Goal: Understand process/instructions

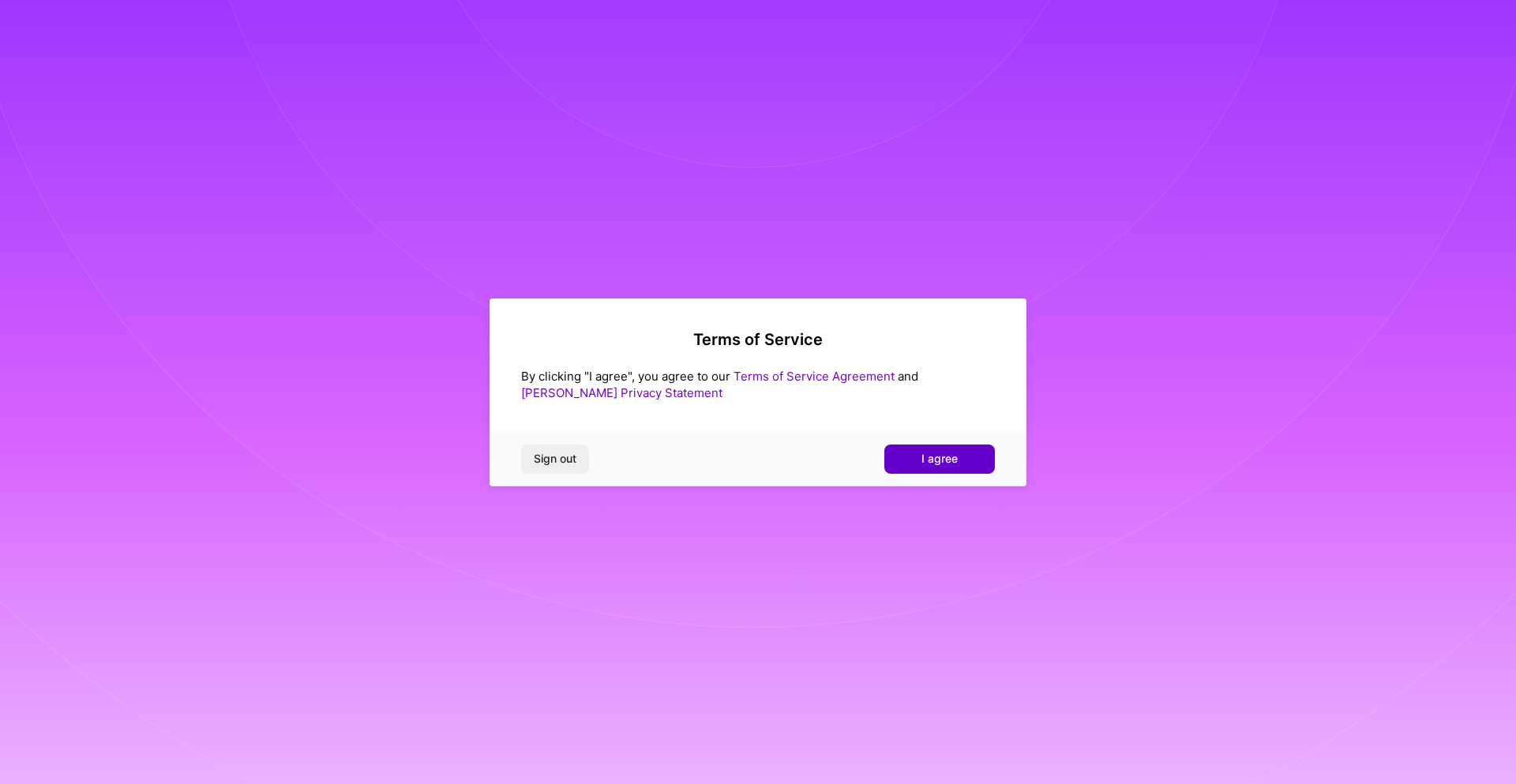
click at [938, 451] on span "I agree" at bounding box center [939, 458] width 36 height 16
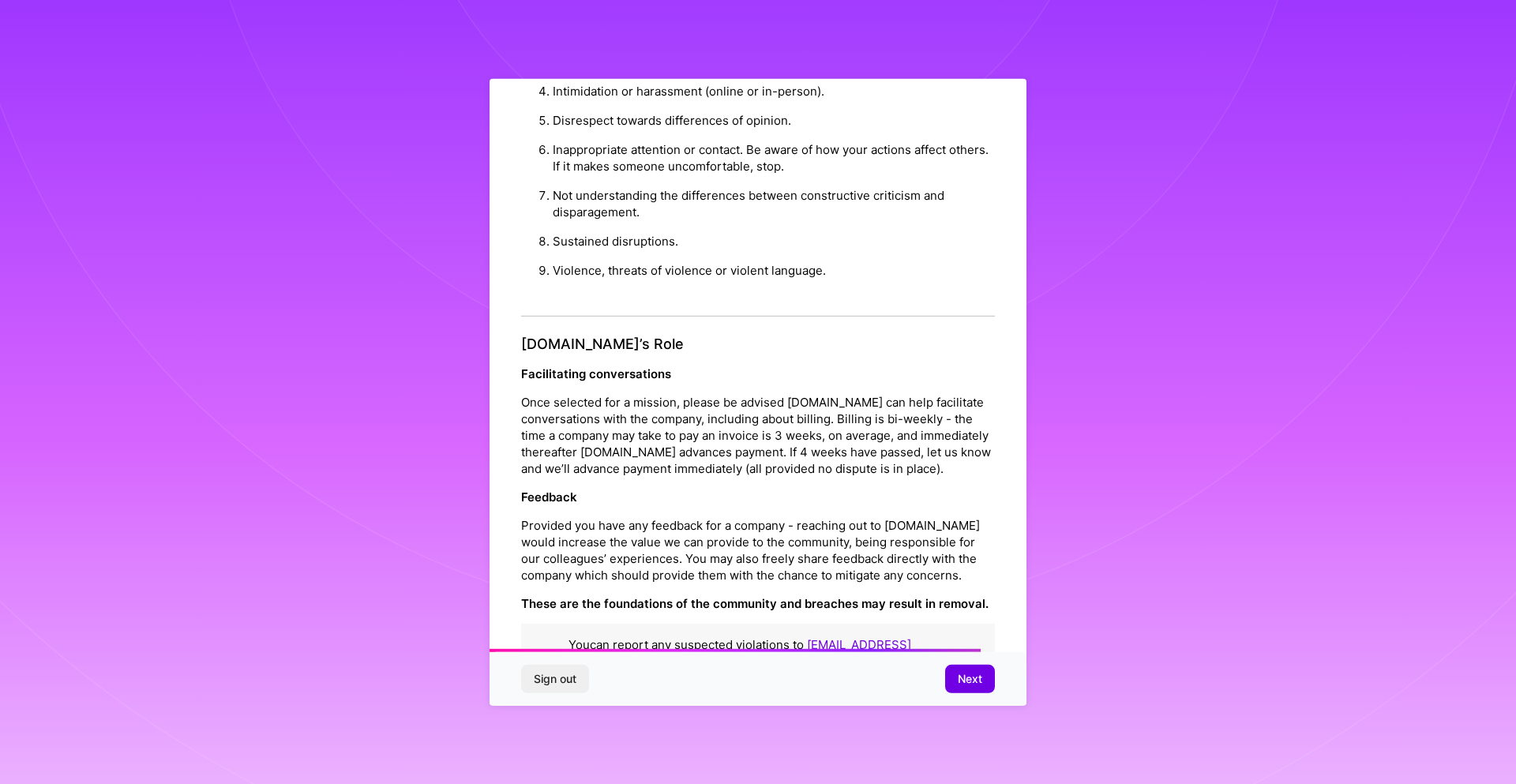
scroll to position [1579, 0]
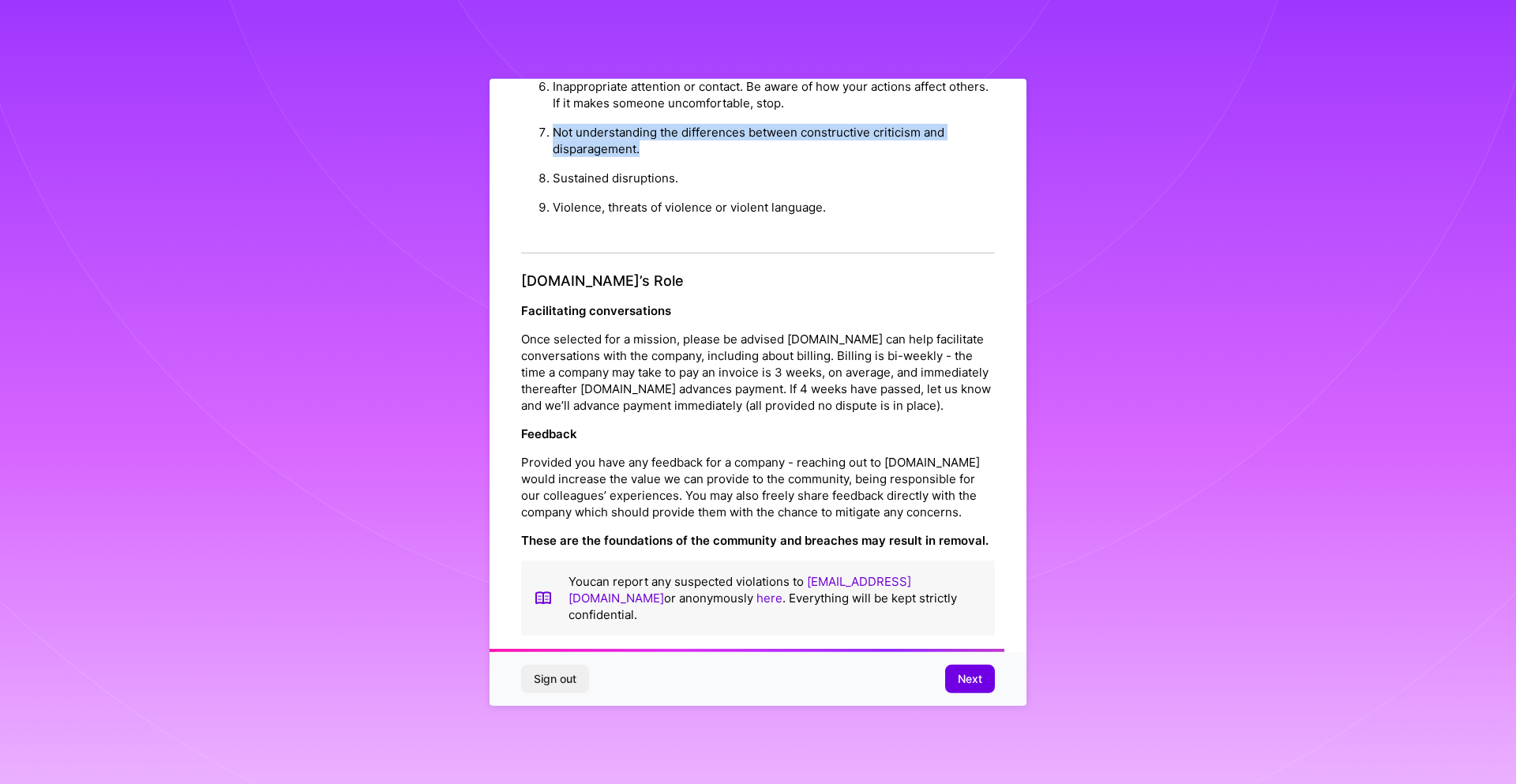
drag, startPoint x: 552, startPoint y: 179, endPoint x: 640, endPoint y: 203, distance: 91.2
click at [640, 163] on li "Not understanding the differences between constructive criticism and disparagem…" at bounding box center [774, 140] width 442 height 46
copy li "Not understanding the differences between constructive criticism and disparagem…"
click at [790, 272] on h4 "[DOMAIN_NAME]’s Role" at bounding box center [757, 280] width 473 height 17
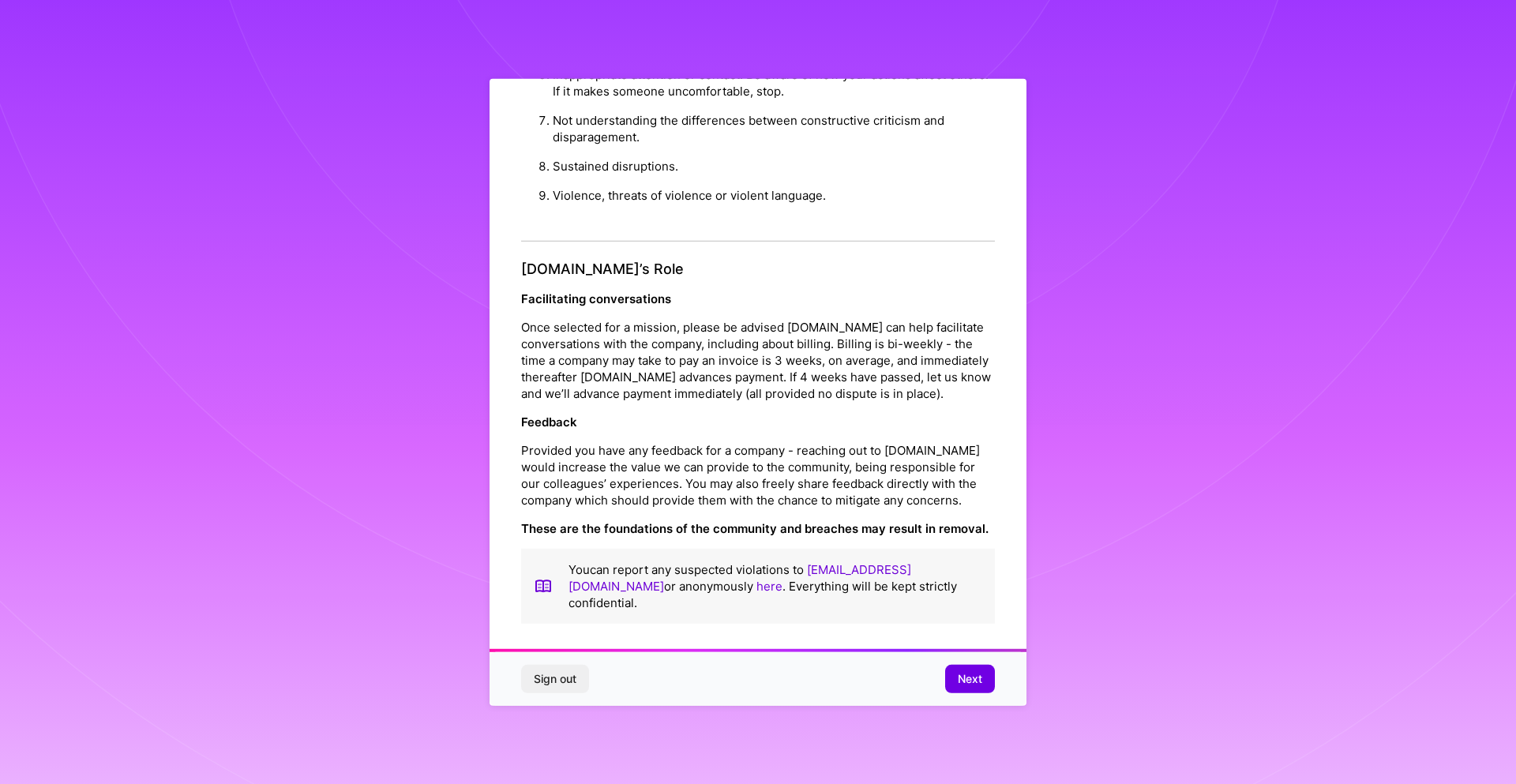
scroll to position [15, 0]
click at [975, 681] on span "Next" at bounding box center [970, 678] width 25 height 16
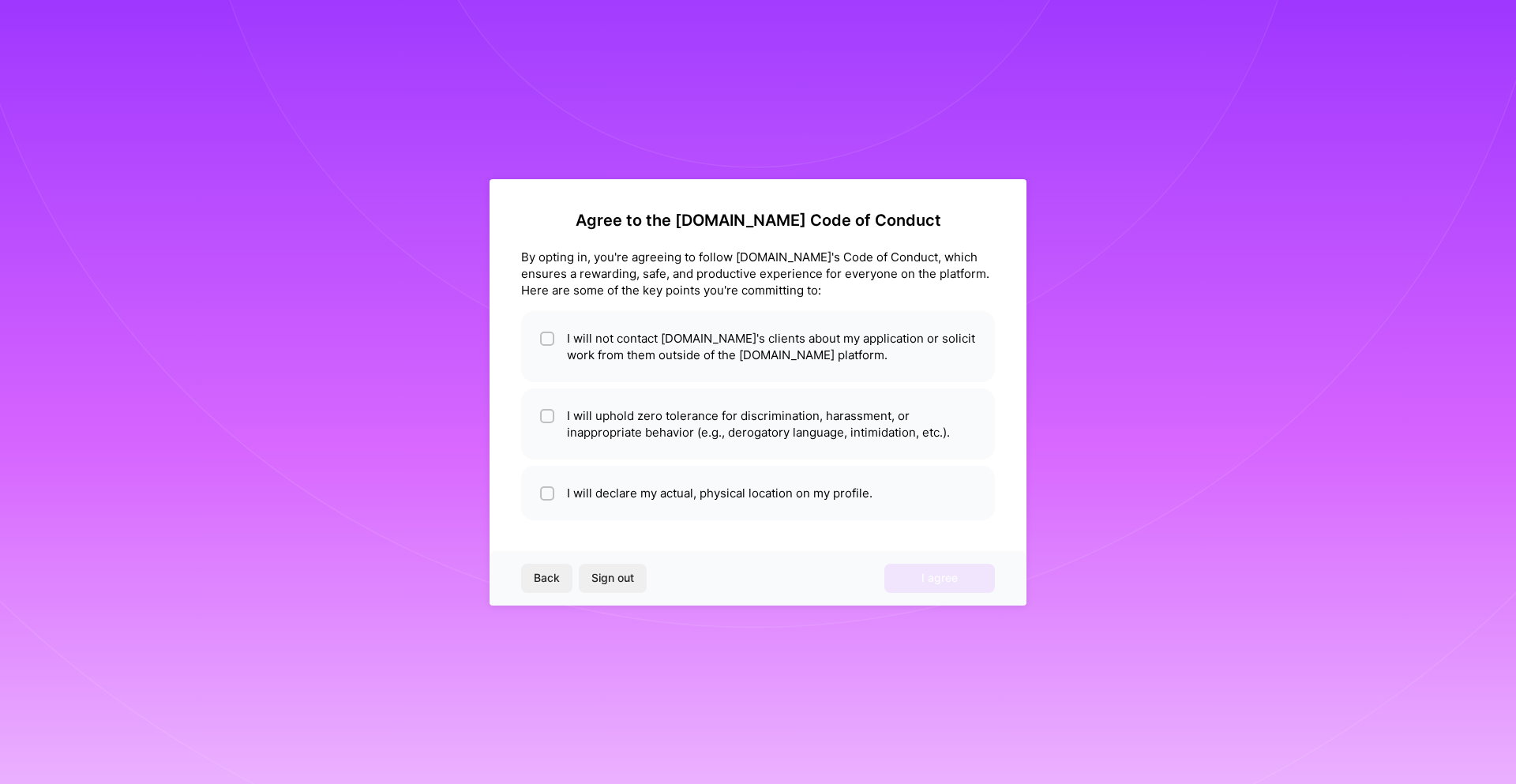
scroll to position [0, 0]
click at [545, 574] on span "Back" at bounding box center [547, 577] width 26 height 16
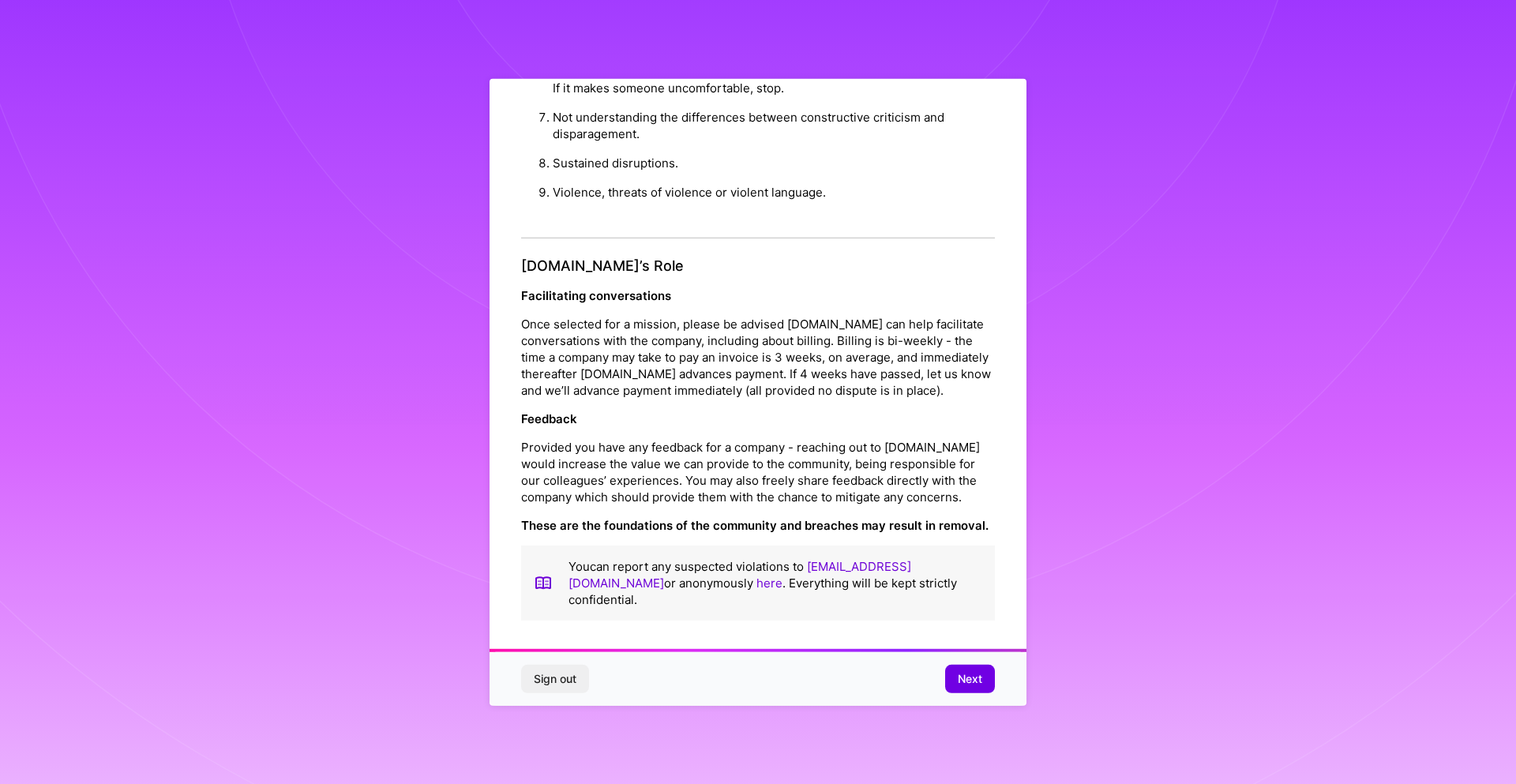
scroll to position [1645, 0]
click at [966, 681] on span "Next" at bounding box center [970, 678] width 25 height 16
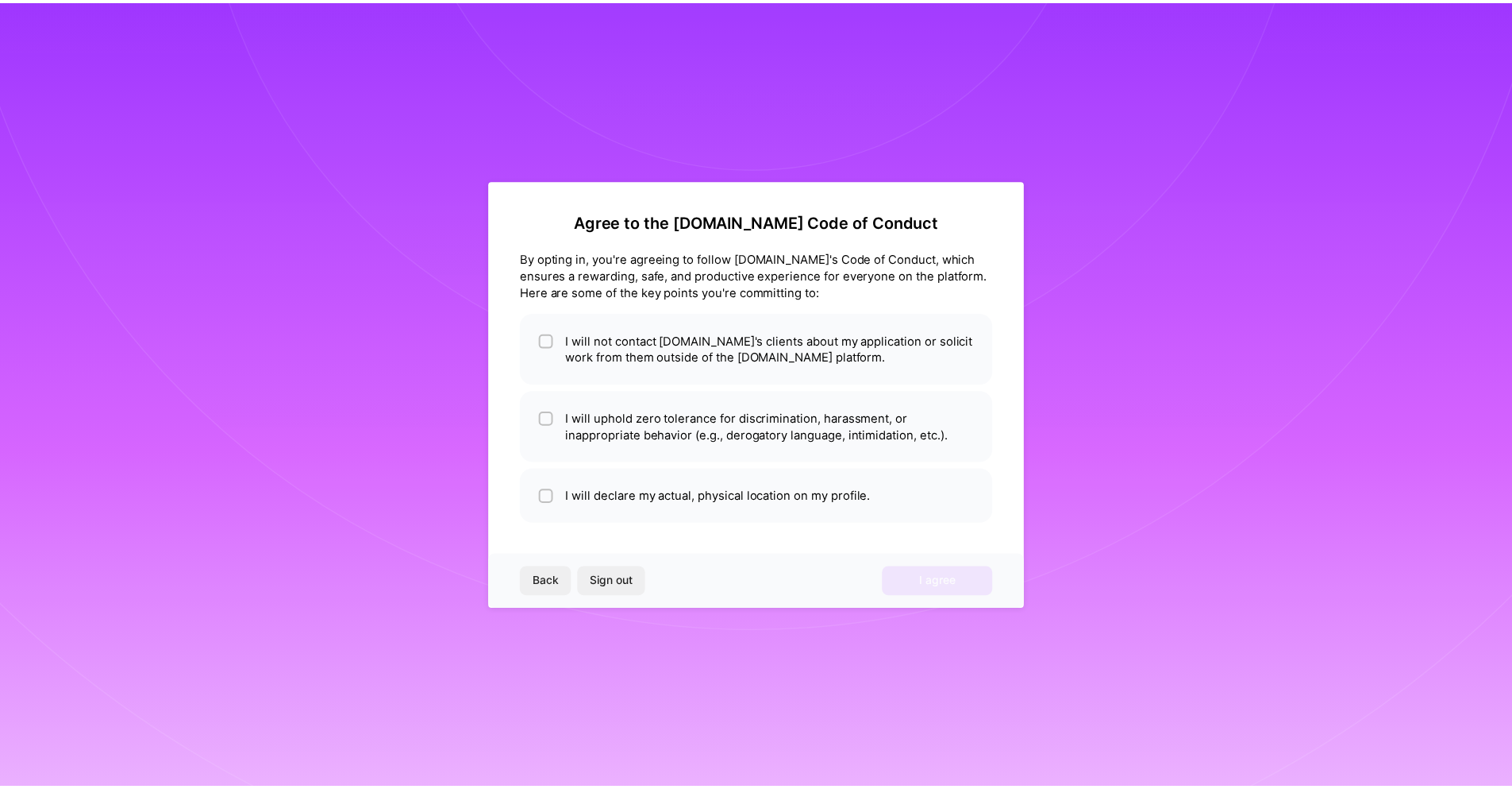
scroll to position [0, 0]
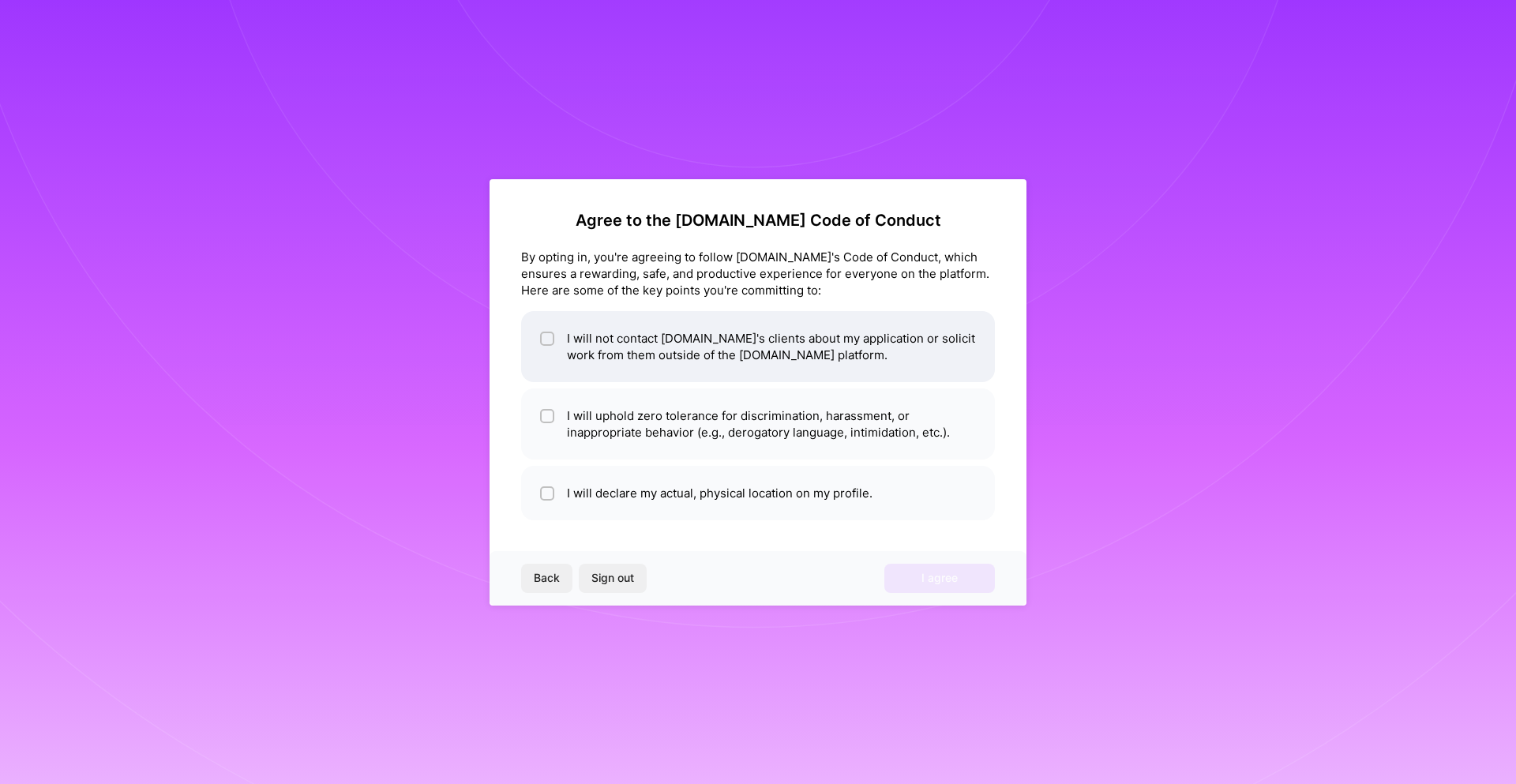
click at [546, 341] on input "checkbox" at bounding box center [548, 339] width 11 height 11
checkbox input "true"
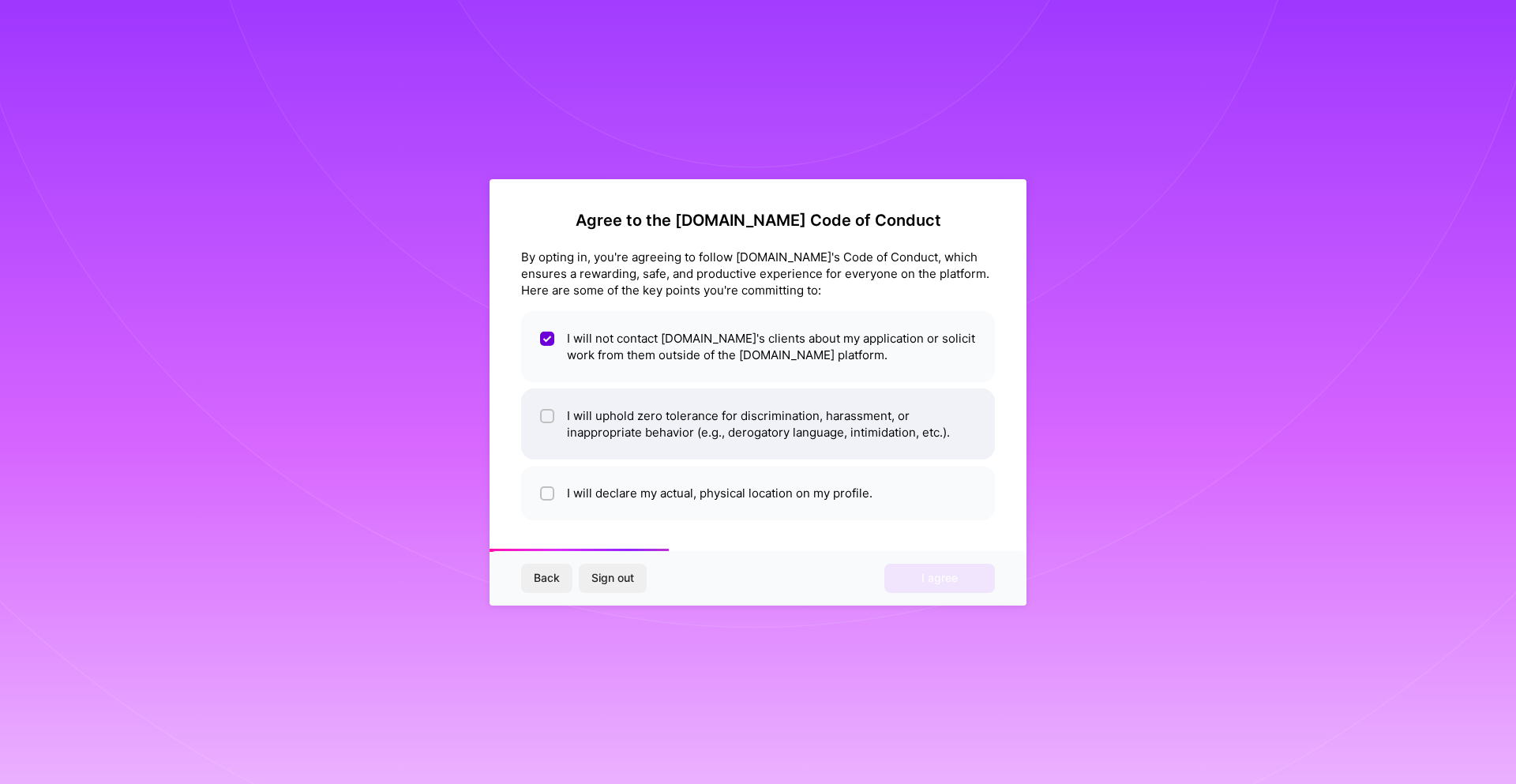
click at [538, 421] on li "I will uphold zero tolerance for discrimination, harassment, or inappropriate b…" at bounding box center [757, 423] width 473 height 71
checkbox input "true"
click at [552, 490] on input "checkbox" at bounding box center [548, 494] width 11 height 11
checkbox input "true"
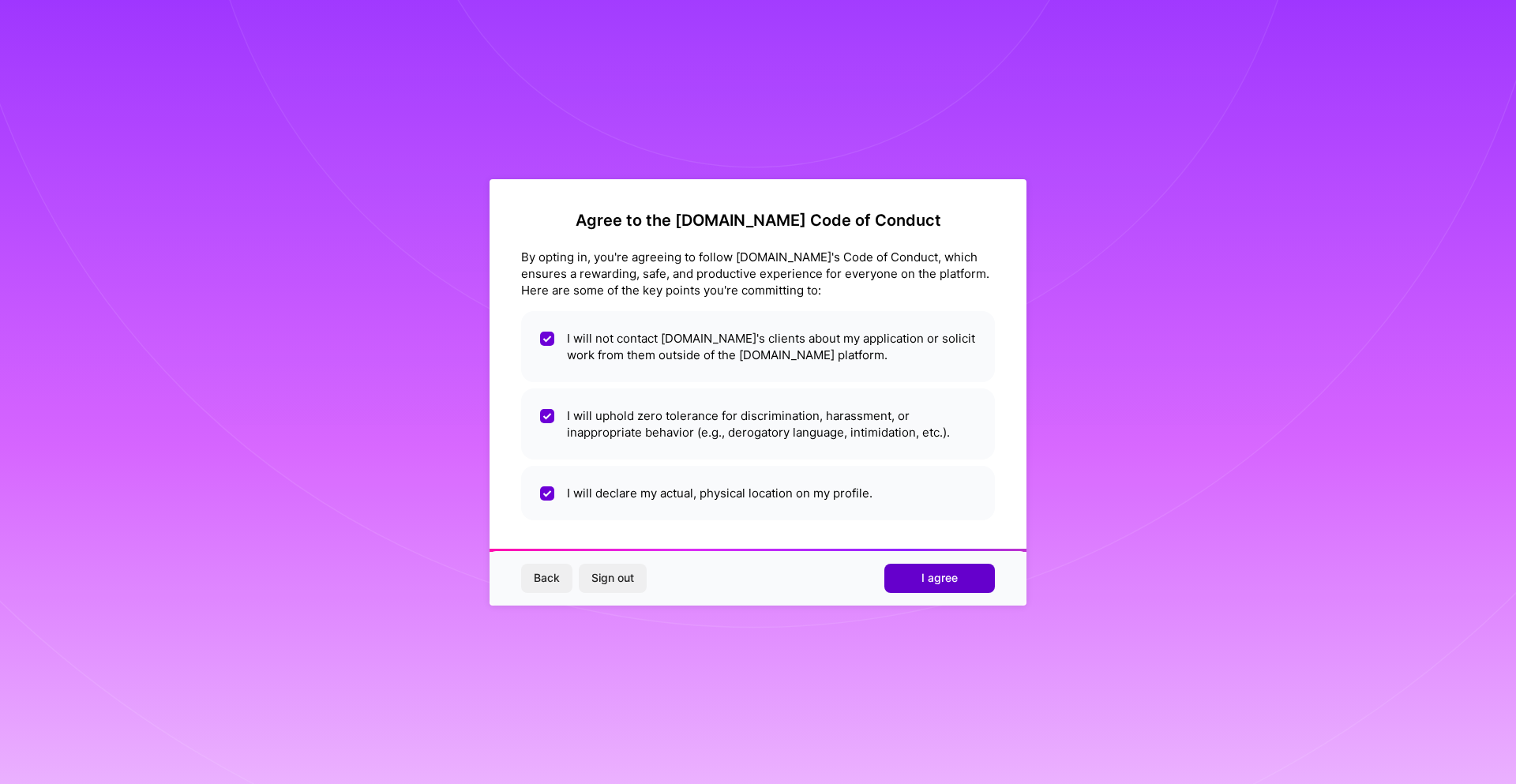
click at [932, 586] on span "I agree" at bounding box center [939, 577] width 36 height 16
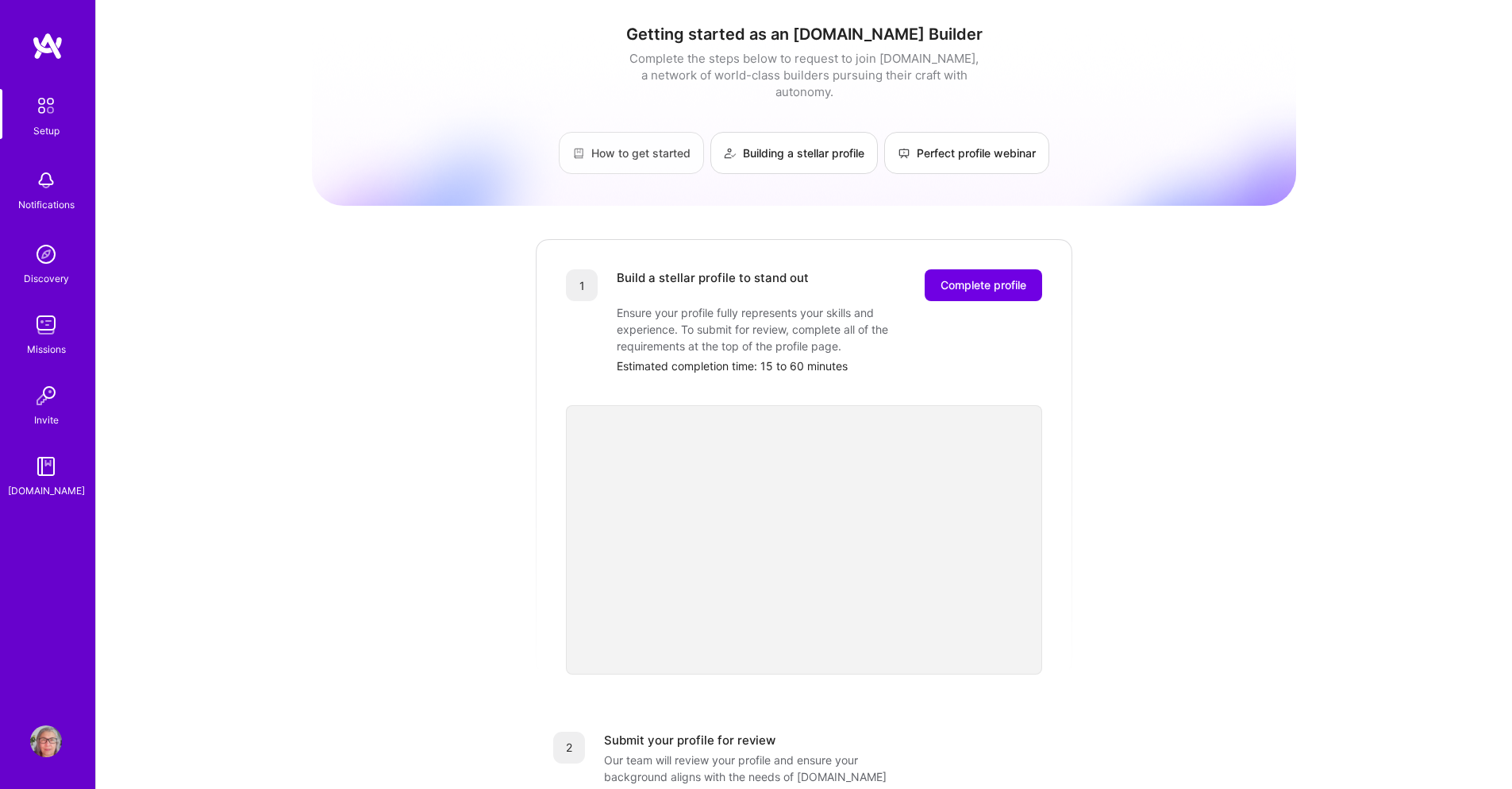
click at [643, 132] on link "How to get started" at bounding box center [631, 153] width 145 height 42
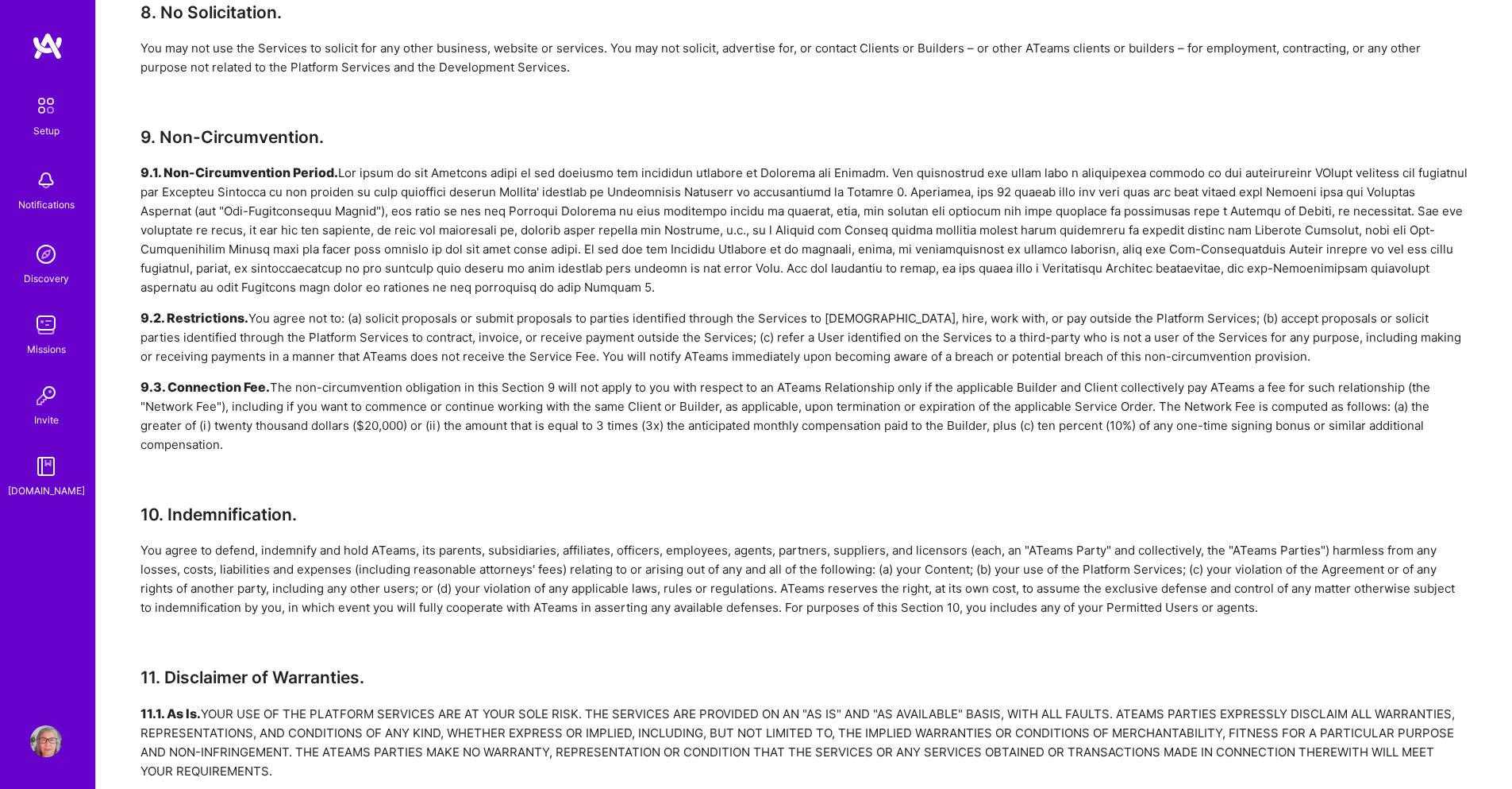
scroll to position [2621, 0]
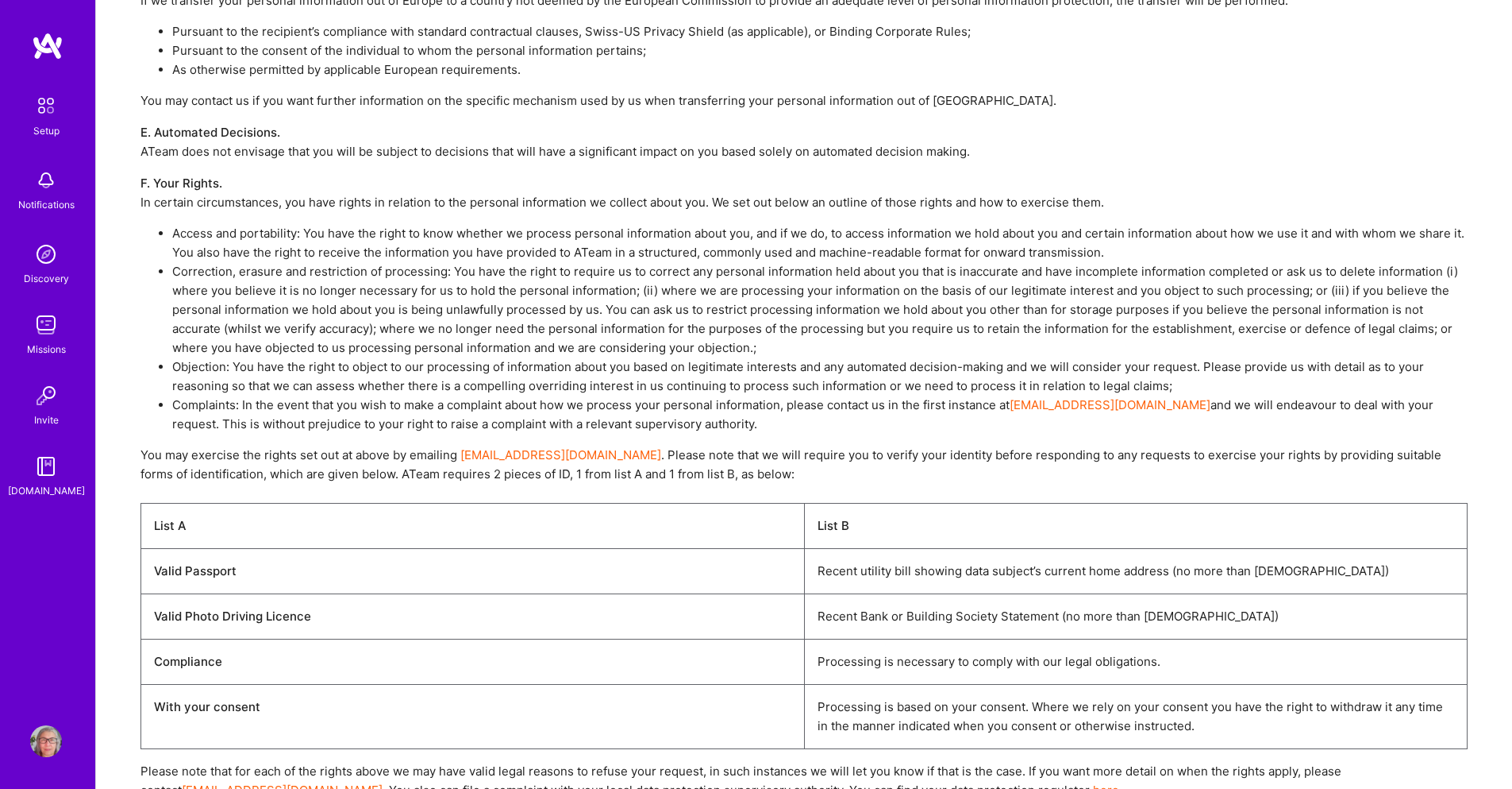
scroll to position [4751, 0]
